Goal: Information Seeking & Learning: Learn about a topic

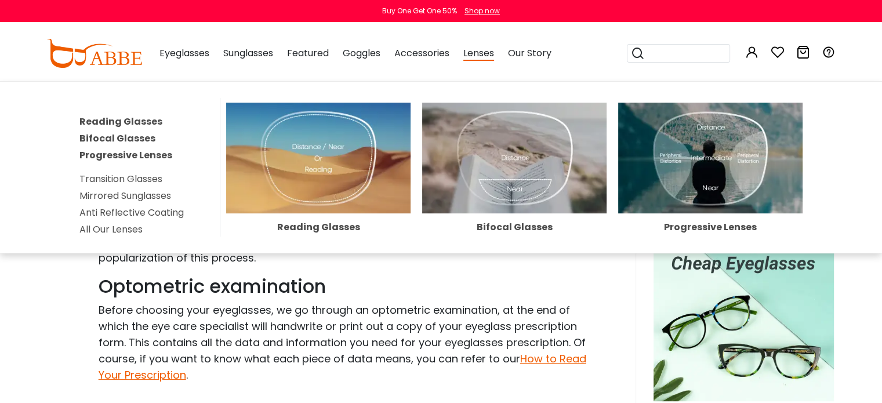
scroll to position [116, 0]
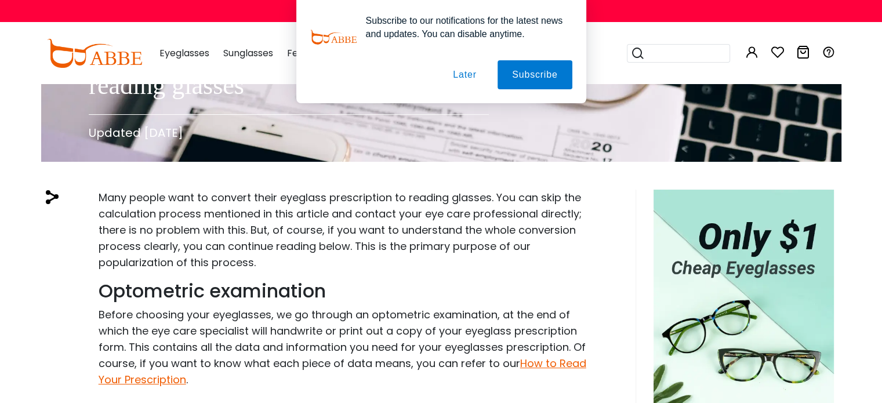
click at [473, 75] on button "Later" at bounding box center [464, 74] width 52 height 29
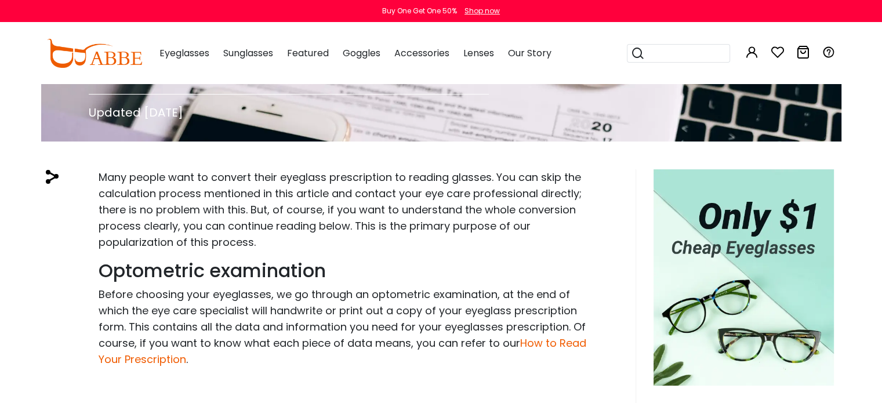
scroll to position [0, 0]
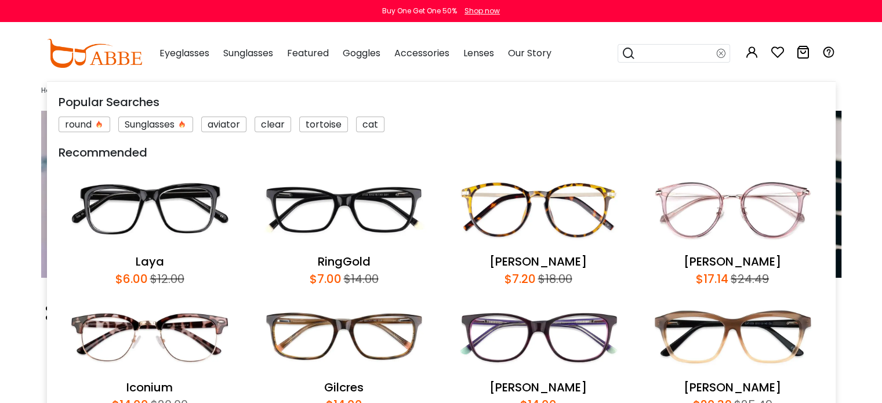
click at [689, 49] on input "search" at bounding box center [675, 53] width 81 height 17
type input "**********"
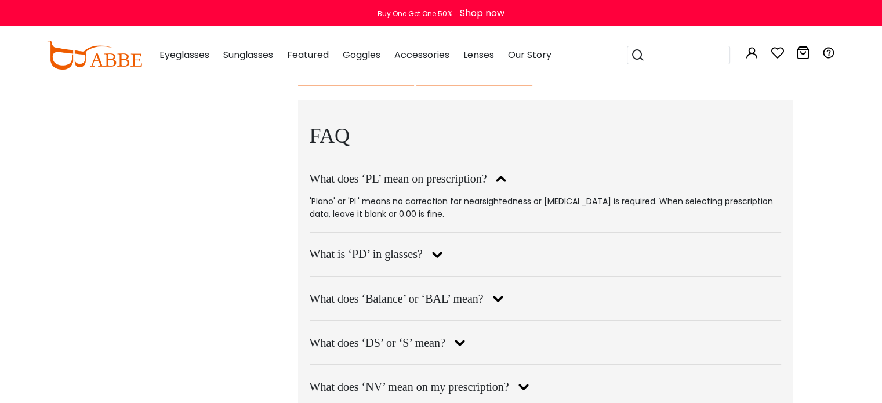
scroll to position [1913, 0]
click at [445, 244] on icon at bounding box center [436, 253] width 20 height 19
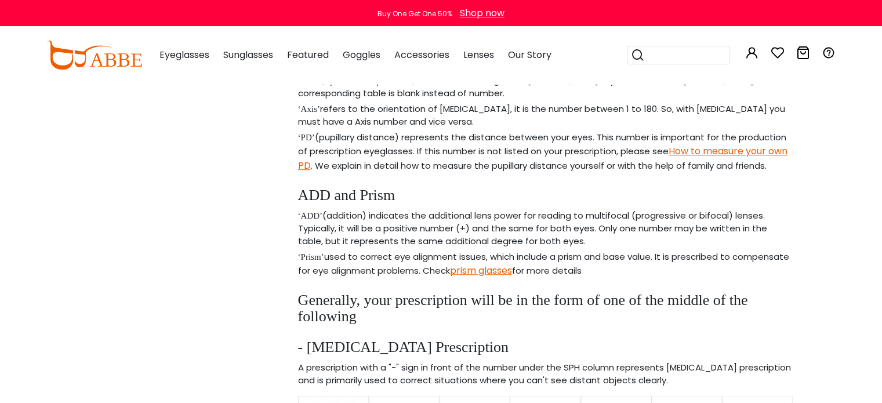
scroll to position [696, 0]
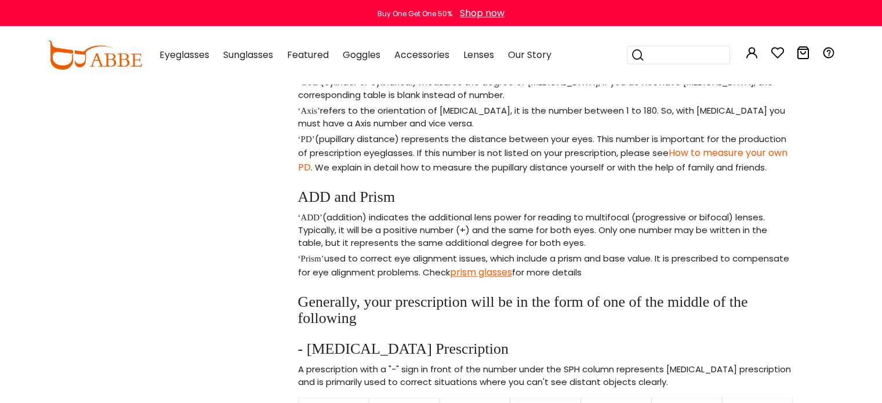
click at [684, 151] on link "How to measure your own PD" at bounding box center [542, 160] width 489 height 28
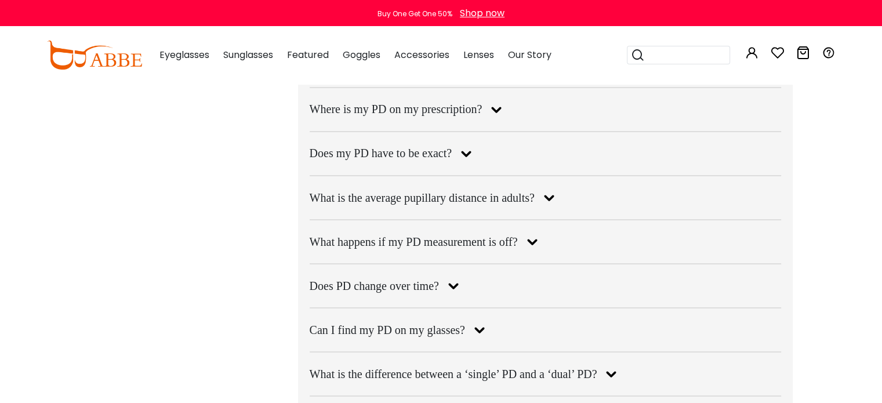
scroll to position [2087, 0]
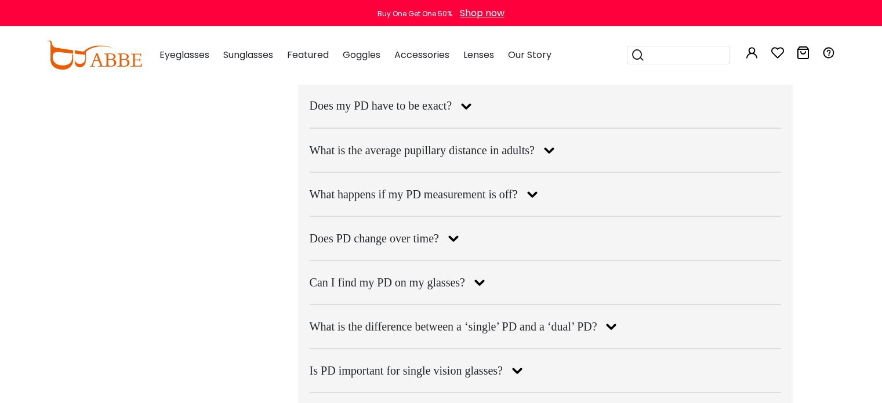
click at [463, 115] on icon at bounding box center [466, 106] width 20 height 19
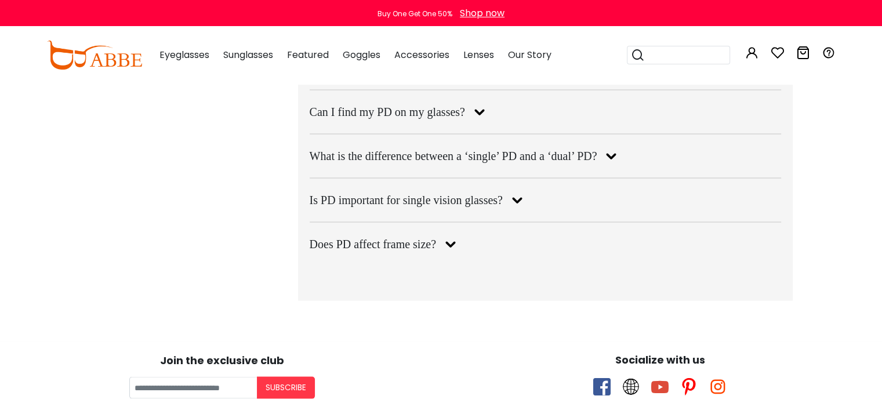
scroll to position [2261, 0]
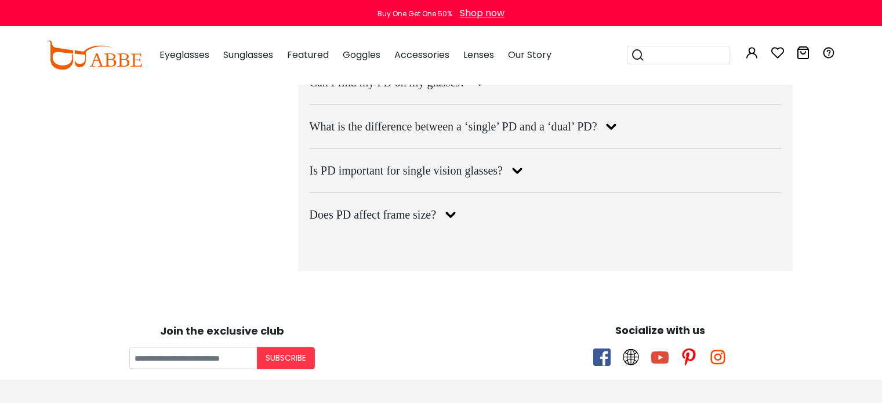
click at [519, 180] on icon at bounding box center [516, 171] width 20 height 19
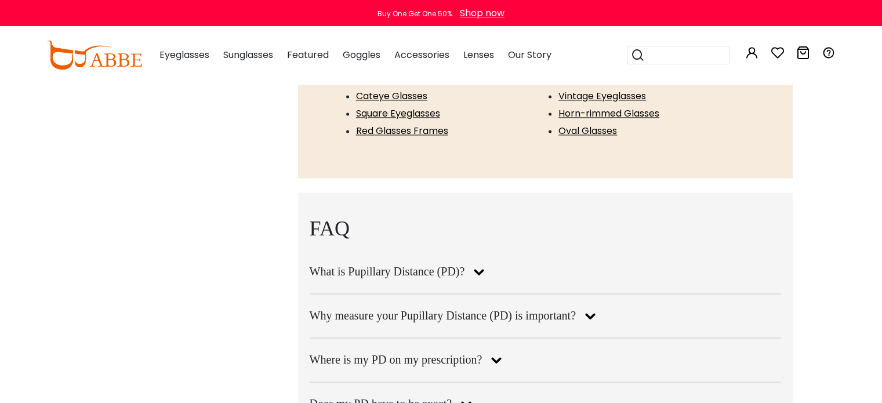
scroll to position [1533, 0]
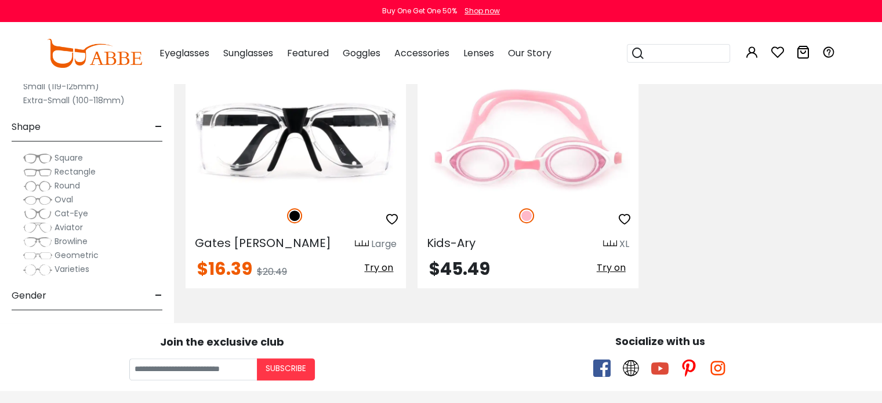
scroll to position [812, 0]
